Goal: Task Accomplishment & Management: Complete application form

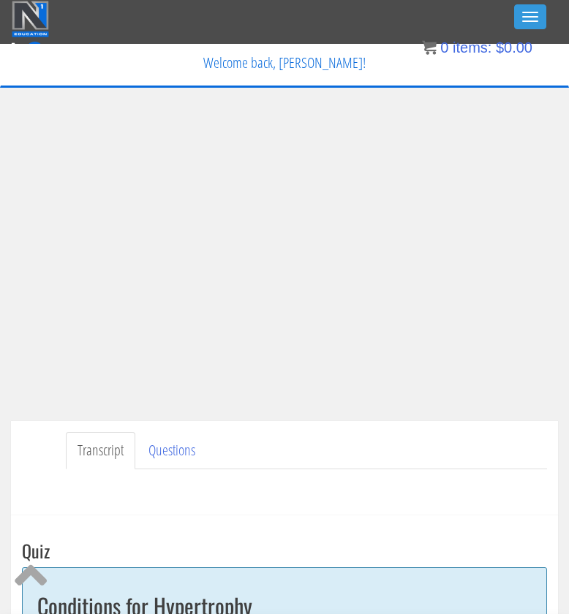
click at [486, 93] on div "My Courses Member Content My Account Affiliate Dashboard Exercise Library Resou…" at bounding box center [285, 101] width 546 height 41
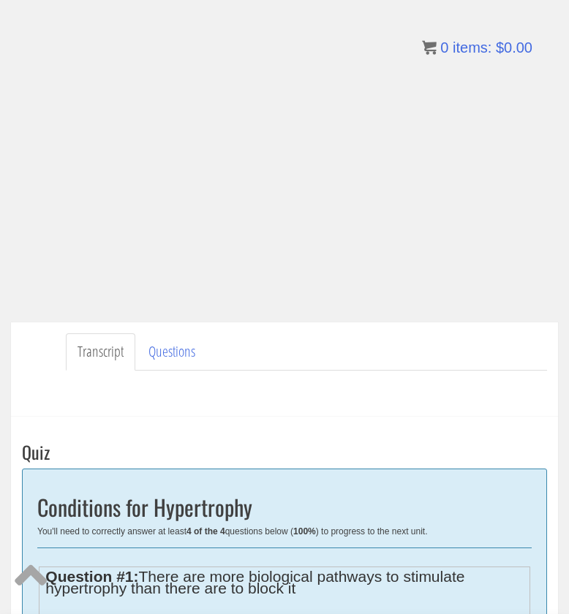
scroll to position [309, 0]
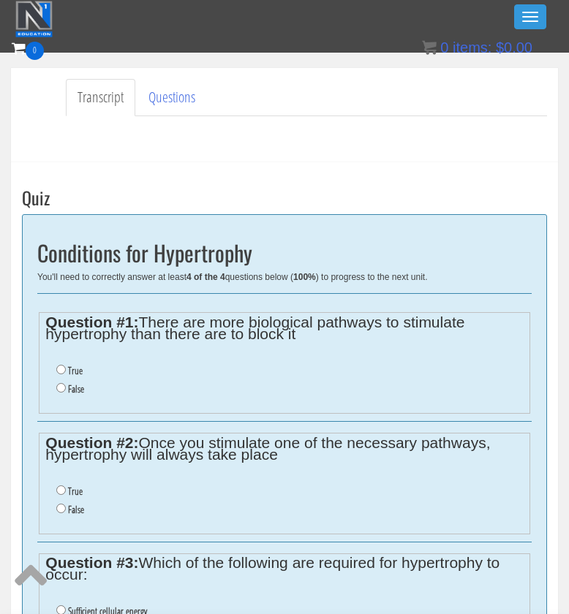
click at [81, 383] on label "False" at bounding box center [76, 389] width 16 height 12
click at [66, 383] on input "False" at bounding box center [61, 388] width 10 height 10
radio input "true"
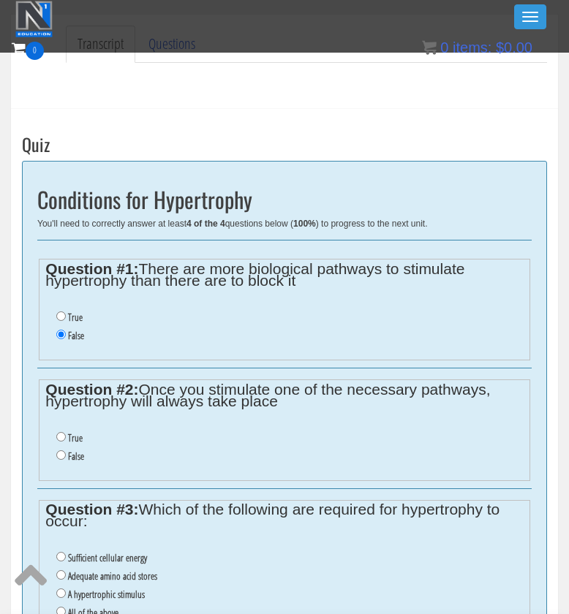
scroll to position [363, 0]
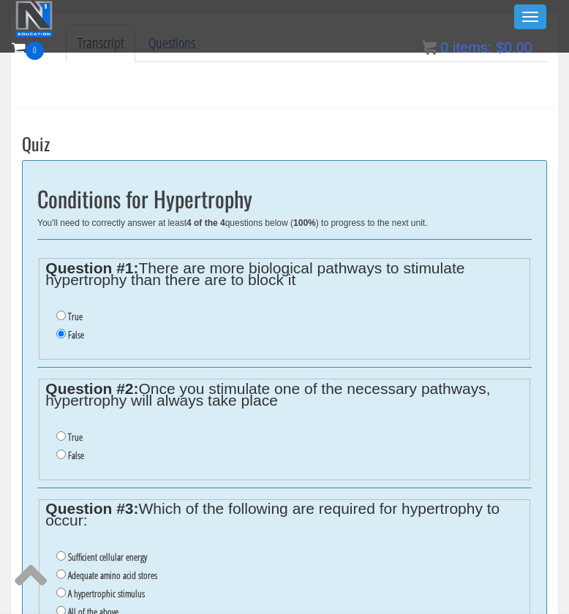
click at [73, 450] on label "False" at bounding box center [76, 456] width 16 height 12
click at [66, 450] on input "False" at bounding box center [61, 455] width 10 height 10
radio input "true"
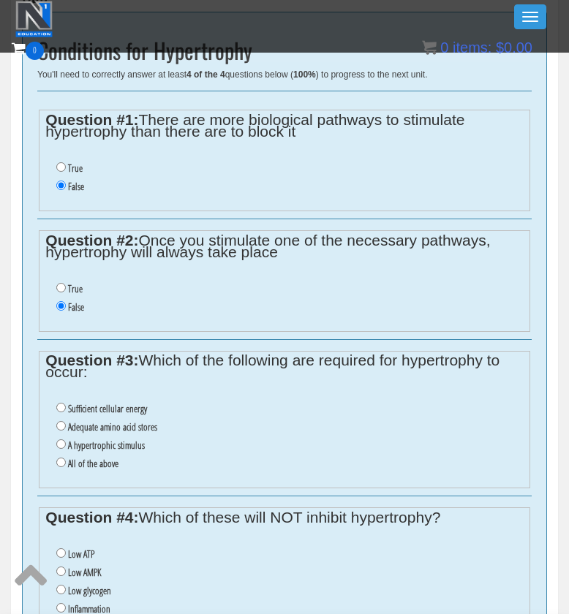
scroll to position [513, 0]
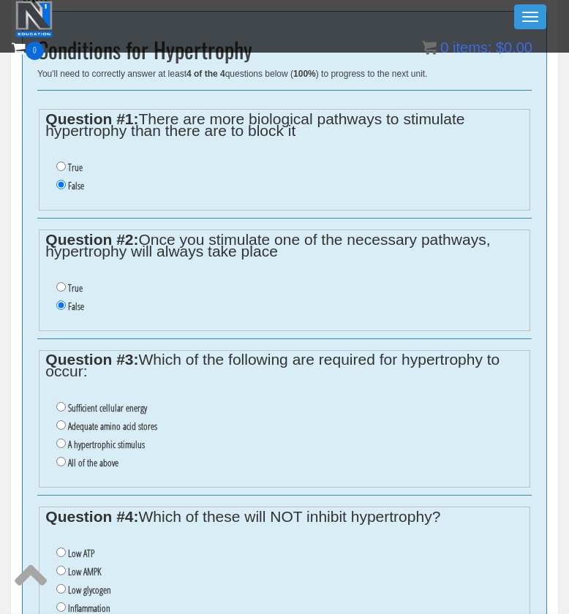
click at [74, 457] on label "All of the above" at bounding box center [93, 463] width 50 height 12
click at [66, 457] on input "All of the above" at bounding box center [61, 462] width 10 height 10
radio input "true"
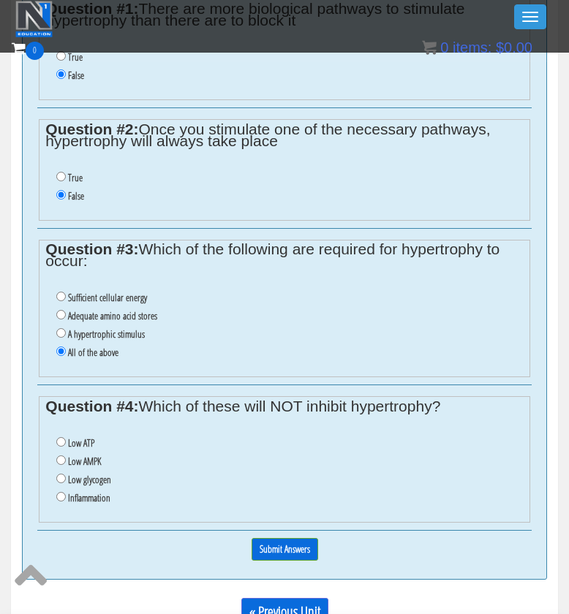
scroll to position [628, 0]
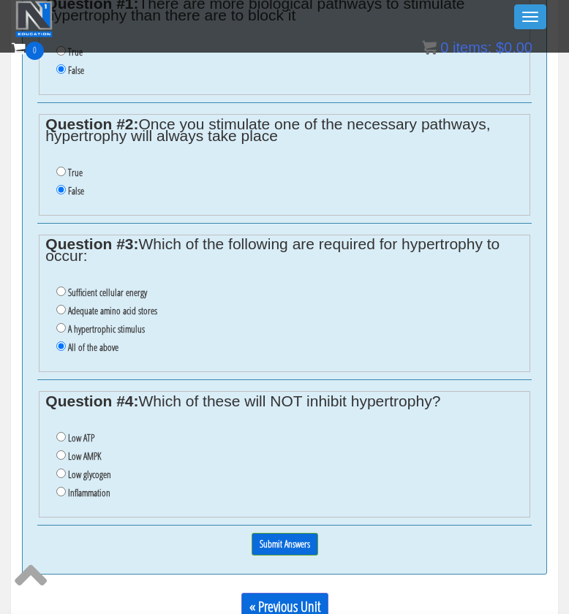
click at [75, 432] on label "Low ATP" at bounding box center [81, 438] width 26 height 12
click at [66, 432] on input "Low ATP" at bounding box center [61, 437] width 10 height 10
radio input "true"
click at [282, 533] on input "Submit Answers" at bounding box center [285, 544] width 67 height 23
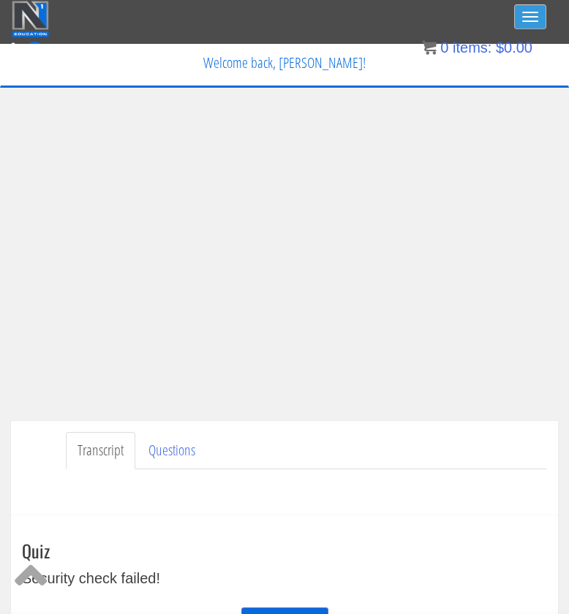
click at [536, 25] on button "Toggle navigation" at bounding box center [530, 16] width 32 height 25
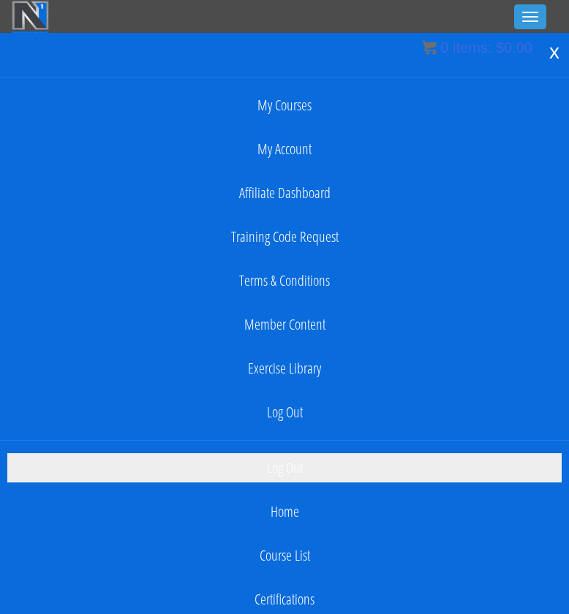
click at [289, 464] on link "Log Out" at bounding box center [284, 467] width 554 height 29
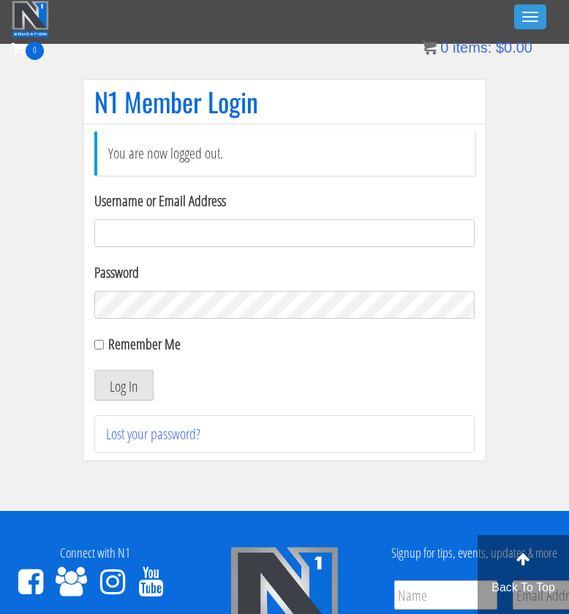
type input "[EMAIL_ADDRESS][DOMAIN_NAME]"
click at [124, 385] on button "Log In" at bounding box center [123, 385] width 59 height 31
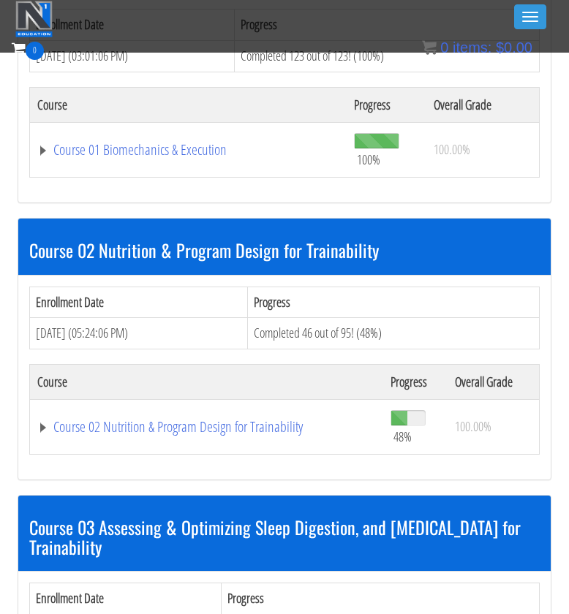
scroll to position [549, 0]
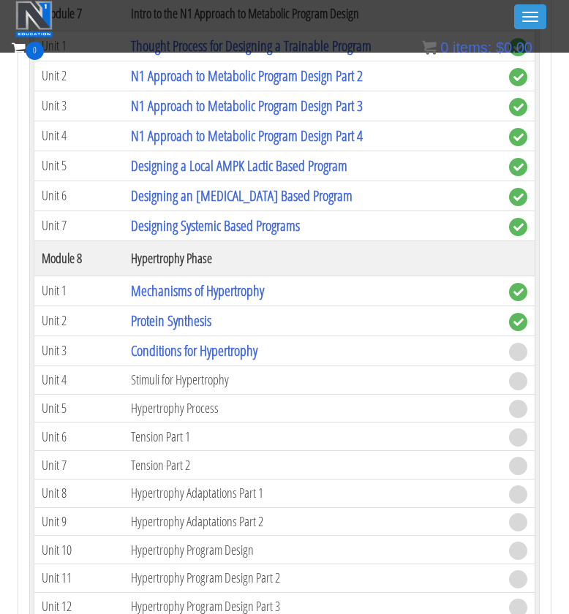
scroll to position [2402, 0]
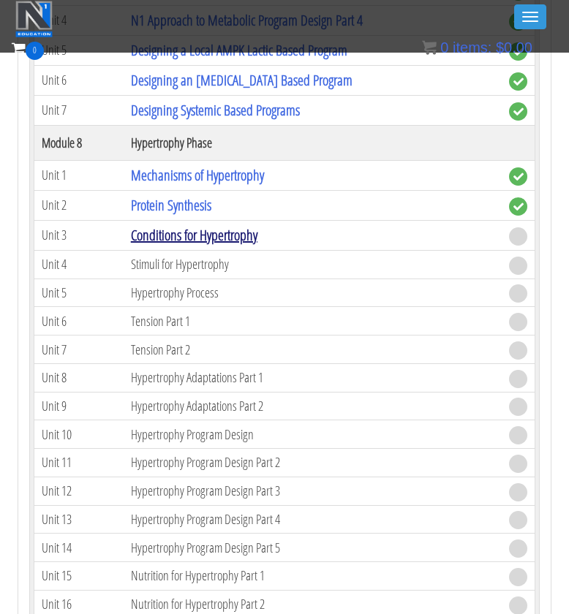
click at [172, 227] on link "Conditions for Hypertrophy" at bounding box center [194, 235] width 127 height 20
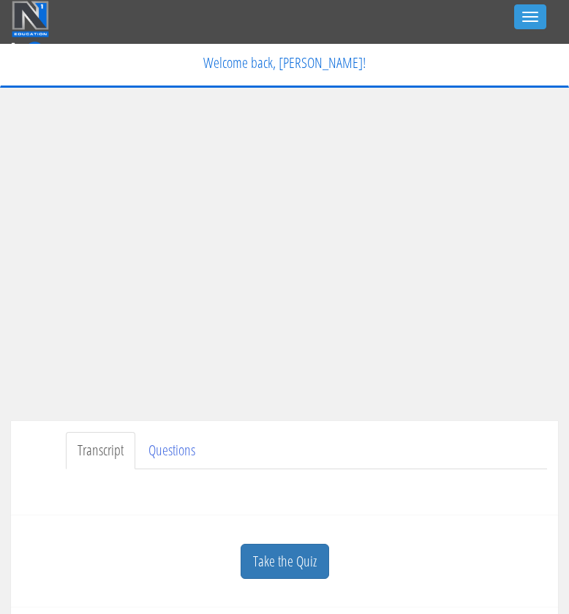
scroll to position [127, 0]
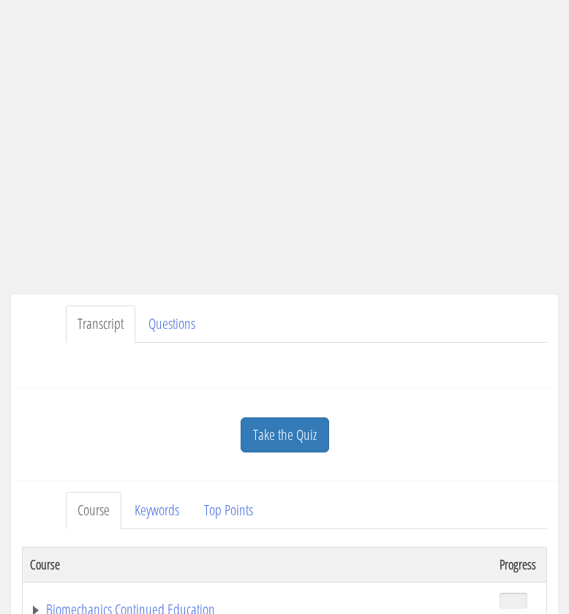
click at [278, 454] on div "Take the Quiz" at bounding box center [284, 435] width 525 height 71
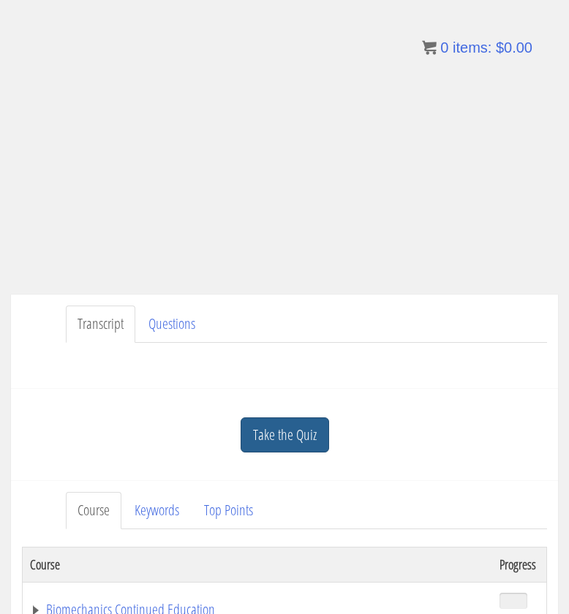
click at [282, 437] on link "Take the Quiz" at bounding box center [285, 436] width 88 height 36
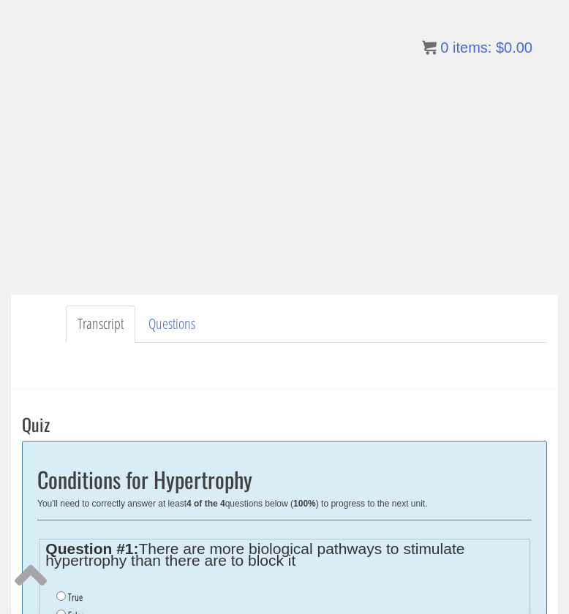
scroll to position [366, 0]
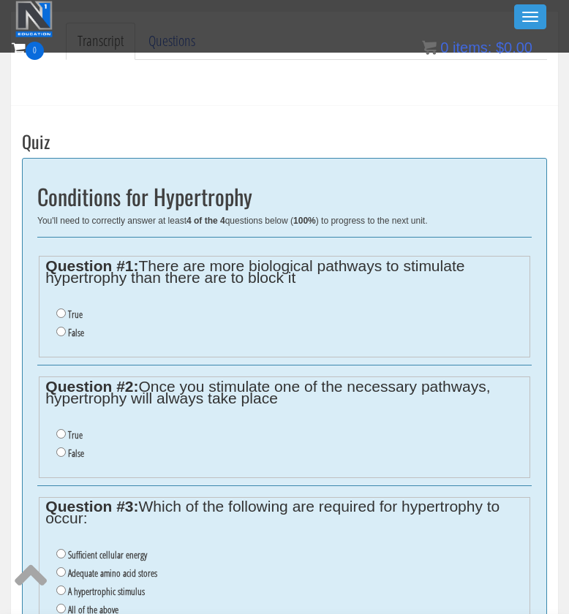
click at [80, 333] on label "False" at bounding box center [76, 333] width 16 height 12
click at [66, 333] on input "False" at bounding box center [61, 332] width 10 height 10
radio input "true"
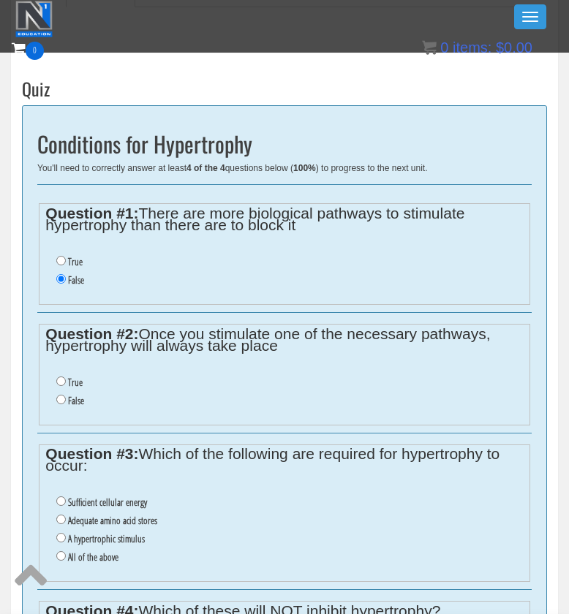
scroll to position [421, 0]
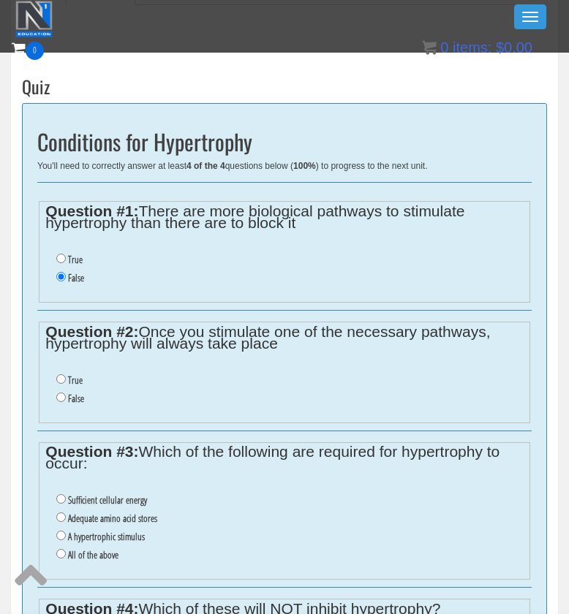
click at [72, 393] on label "False" at bounding box center [76, 399] width 16 height 12
click at [66, 393] on input "False" at bounding box center [61, 398] width 10 height 10
radio input "true"
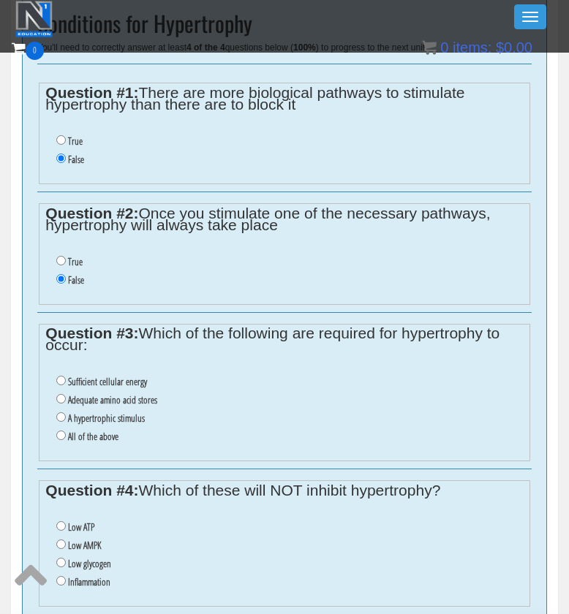
scroll to position [576, 0]
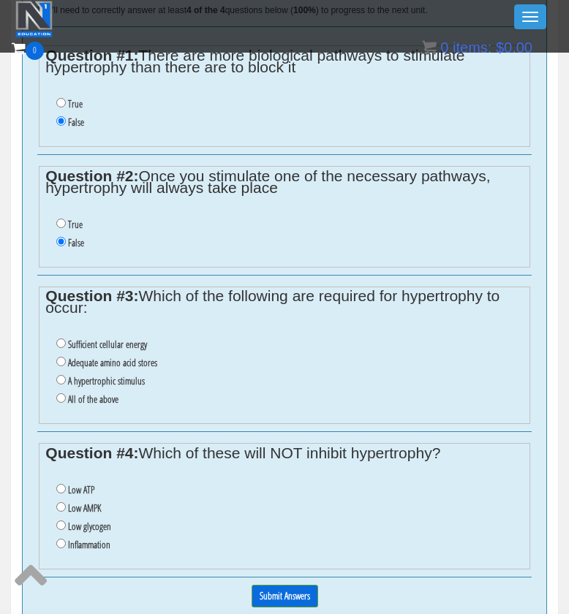
click at [75, 393] on label "All of the above" at bounding box center [93, 399] width 50 height 12
click at [66, 393] on input "All of the above" at bounding box center [61, 398] width 10 height 10
radio input "true"
click at [81, 502] on label "Low AMPK" at bounding box center [84, 508] width 33 height 12
click at [66, 502] on input "Low AMPK" at bounding box center [61, 507] width 10 height 10
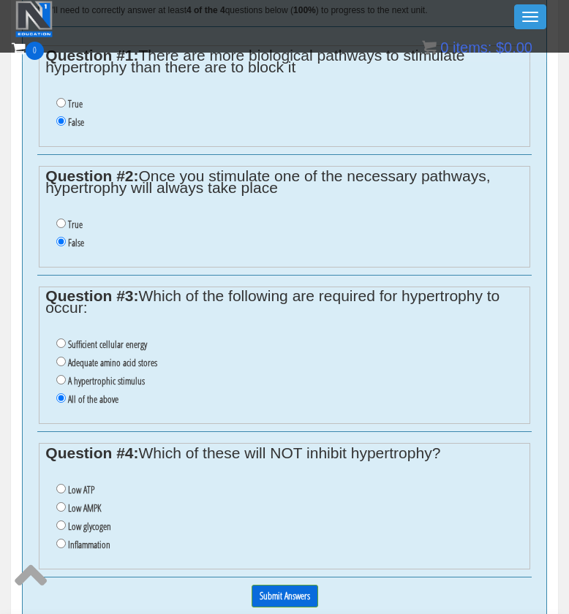
radio input "true"
click at [81, 484] on label "Low ATP" at bounding box center [81, 490] width 26 height 12
click at [66, 484] on input "Low ATP" at bounding box center [61, 489] width 10 height 10
radio input "true"
click at [301, 585] on input "Submit Answers" at bounding box center [285, 596] width 67 height 23
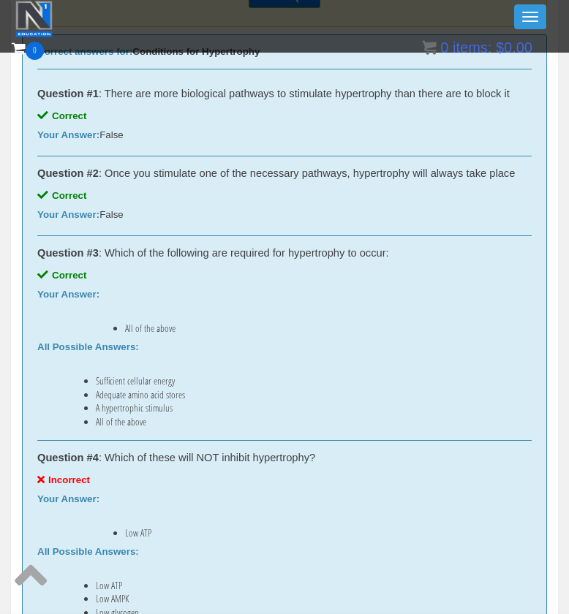
scroll to position [564, 0]
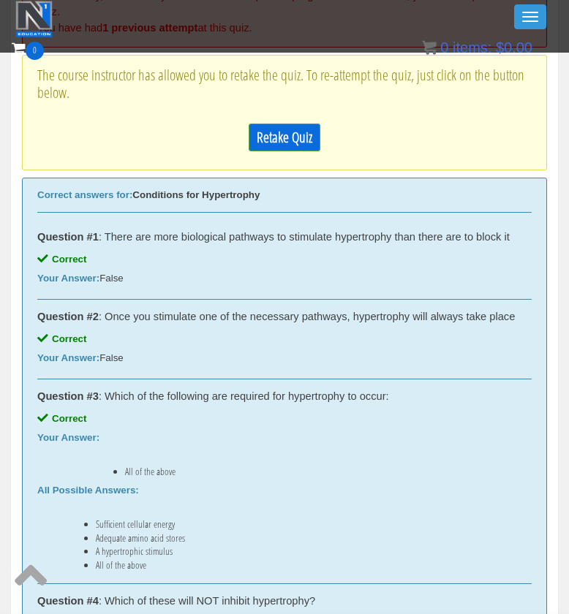
click at [291, 118] on div "Retake Quiz" at bounding box center [284, 137] width 494 height 42
click at [286, 132] on link "Retake Quiz" at bounding box center [285, 138] width 72 height 28
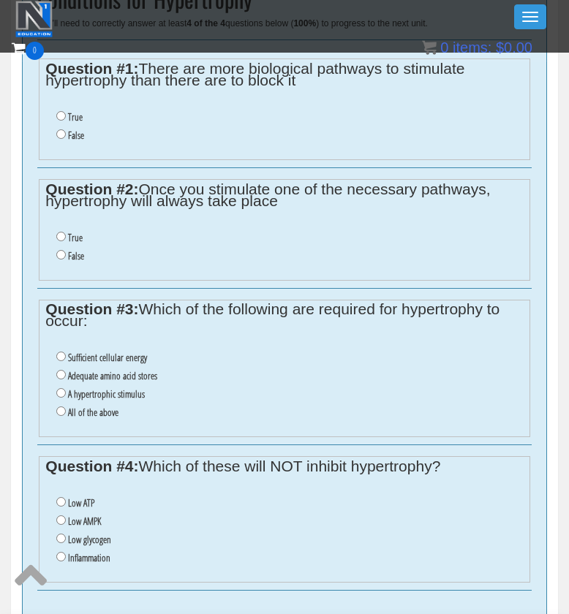
scroll to position [562, 0]
click at [84, 132] on label "False" at bounding box center [76, 136] width 16 height 12
click at [66, 132] on input "False" at bounding box center [61, 135] width 10 height 10
radio input "true"
click at [84, 251] on label "False" at bounding box center [76, 257] width 16 height 12
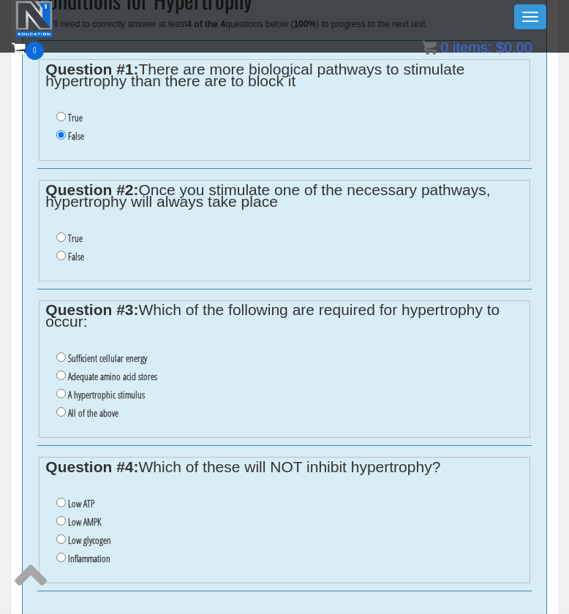
click at [66, 251] on input "False" at bounding box center [61, 256] width 10 height 10
radio input "true"
click at [110, 407] on label "All of the above" at bounding box center [93, 413] width 50 height 12
click at [66, 407] on input "All of the above" at bounding box center [61, 412] width 10 height 10
radio input "true"
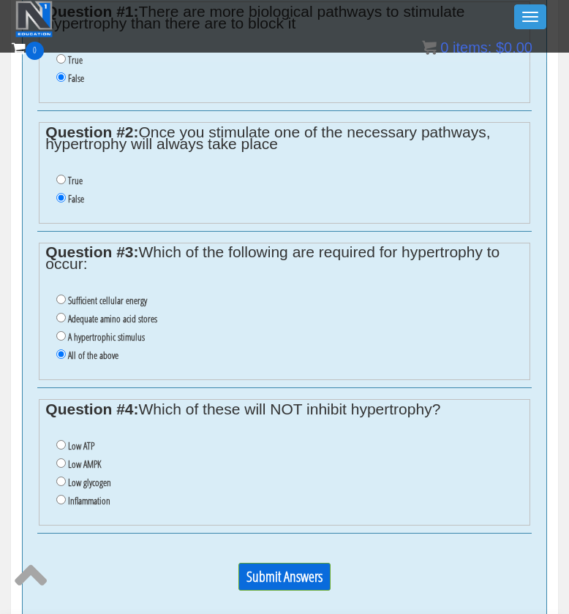
scroll to position [622, 0]
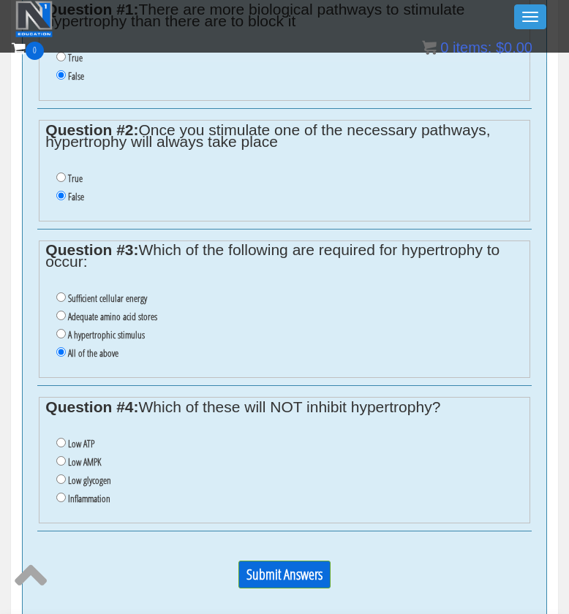
click at [91, 493] on label "Inflammation" at bounding box center [89, 499] width 42 height 12
click at [66, 493] on input "Inflammation" at bounding box center [61, 498] width 10 height 10
radio input "true"
click at [288, 561] on input "Submit Answers" at bounding box center [284, 575] width 92 height 28
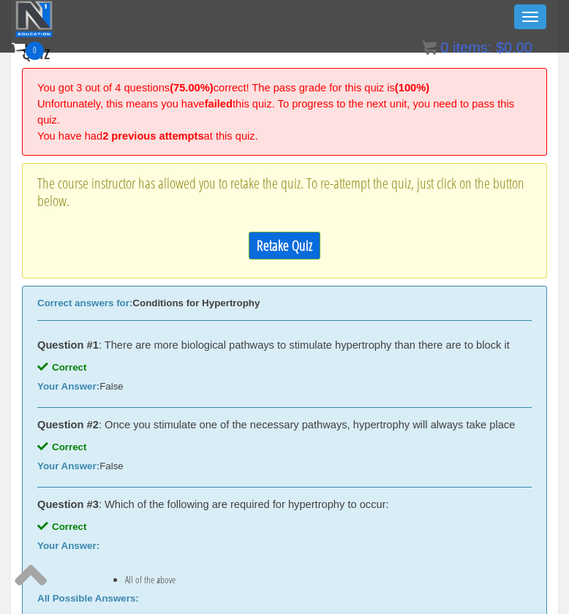
scroll to position [449, 0]
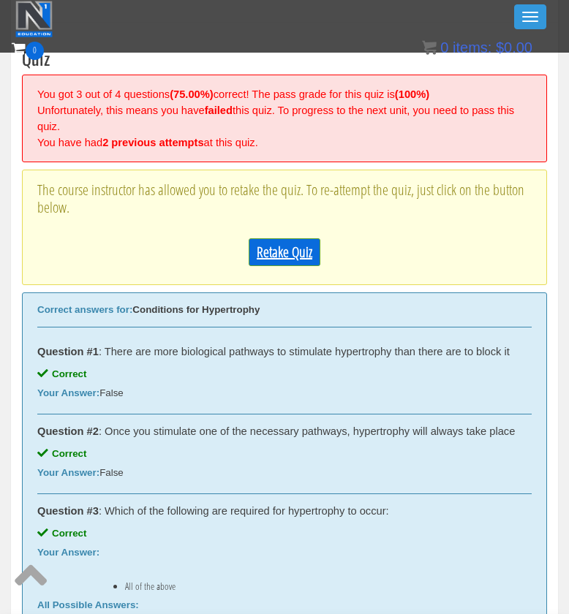
click at [281, 258] on link "Retake Quiz" at bounding box center [285, 252] width 72 height 28
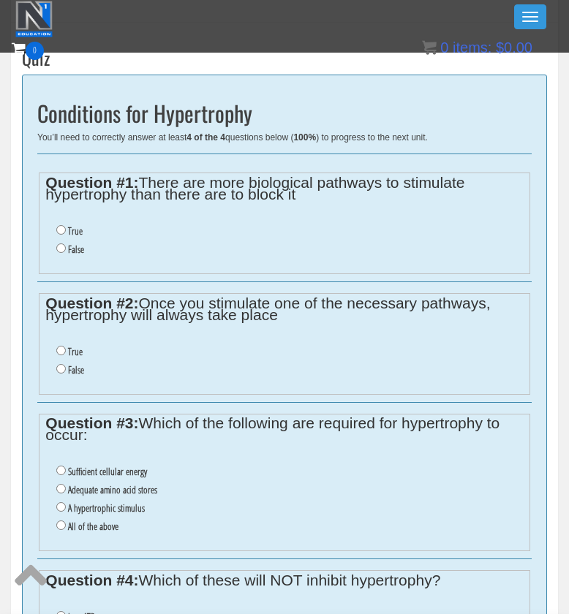
click at [78, 244] on label "False" at bounding box center [76, 250] width 16 height 12
click at [66, 244] on input "False" at bounding box center [61, 249] width 10 height 10
radio input "true"
click at [78, 366] on label "False" at bounding box center [76, 370] width 16 height 12
click at [66, 366] on input "False" at bounding box center [61, 369] width 10 height 10
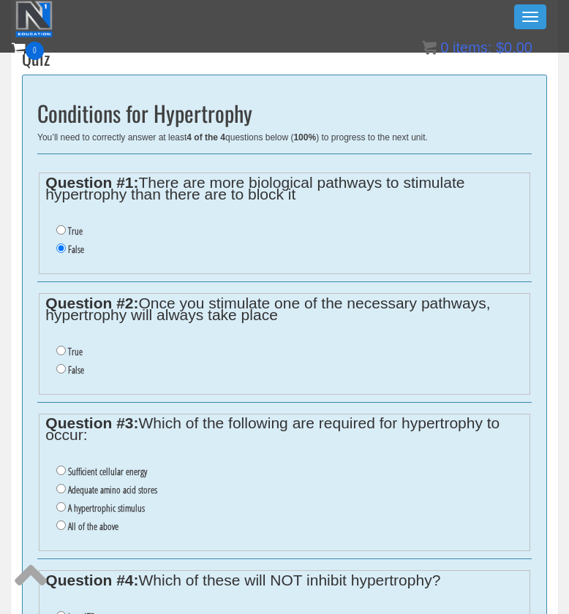
radio input "true"
click at [95, 521] on label "All of the above" at bounding box center [93, 527] width 50 height 12
click at [66, 521] on input "All of the above" at bounding box center [61, 526] width 10 height 10
radio input "true"
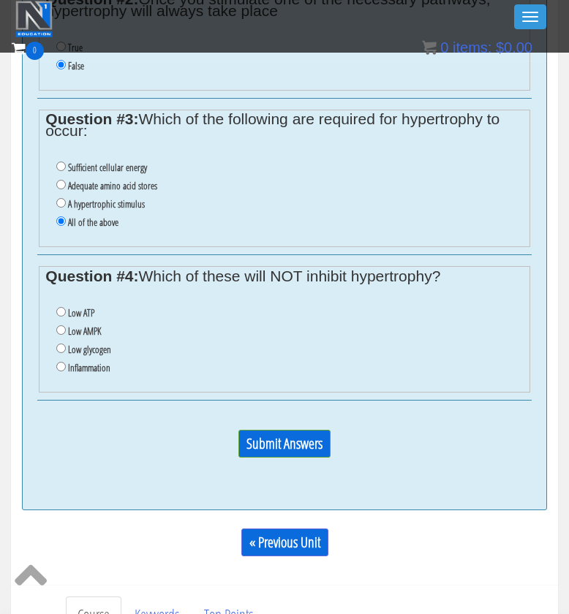
scroll to position [754, 0]
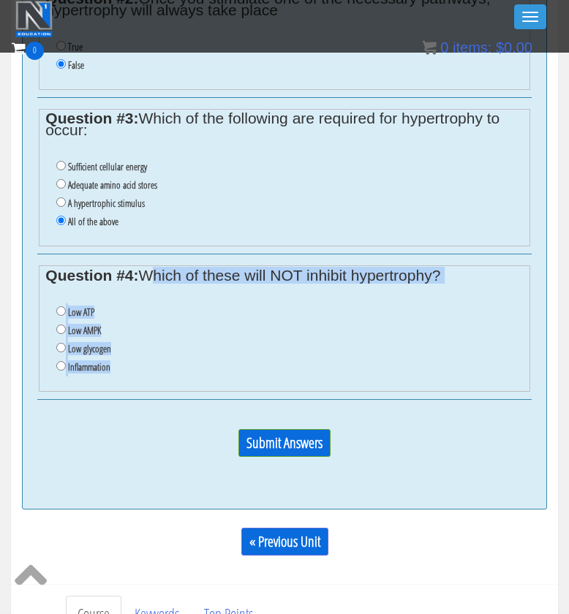
drag, startPoint x: 143, startPoint y: 258, endPoint x: 146, endPoint y: 356, distance: 98.0
click at [146, 356] on fieldset "Question #4: Which of these will NOT inhibit hypertrophy? Low ATP Low AMPK Low …" at bounding box center [284, 328] width 491 height 127
copy fieldset "Which of these will NOT inhibit hypertrophy? Low ATP Low AMPK Low glycogen Infl…"
click at [174, 340] on li "Low glycogen" at bounding box center [289, 349] width 467 height 18
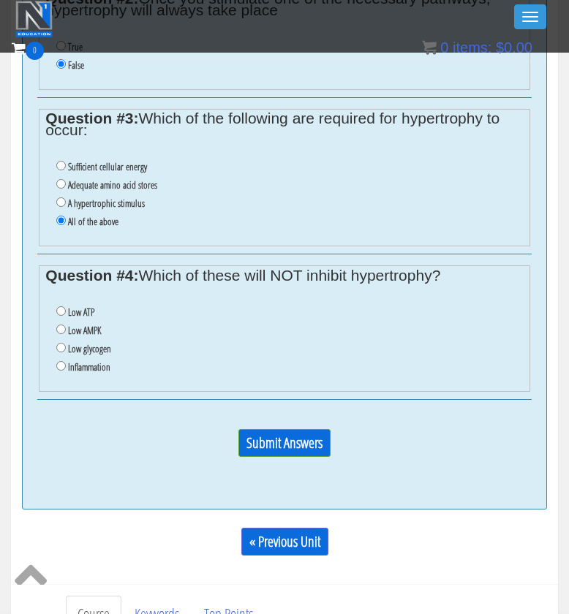
click at [91, 306] on label "Low ATP" at bounding box center [81, 312] width 26 height 12
click at [66, 306] on input "Low ATP" at bounding box center [61, 311] width 10 height 10
radio input "true"
click at [273, 429] on input "Submit Answers" at bounding box center [284, 443] width 92 height 28
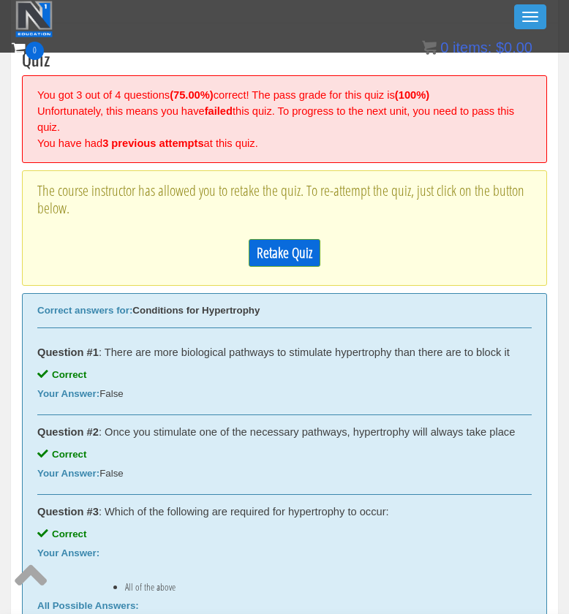
scroll to position [431, 0]
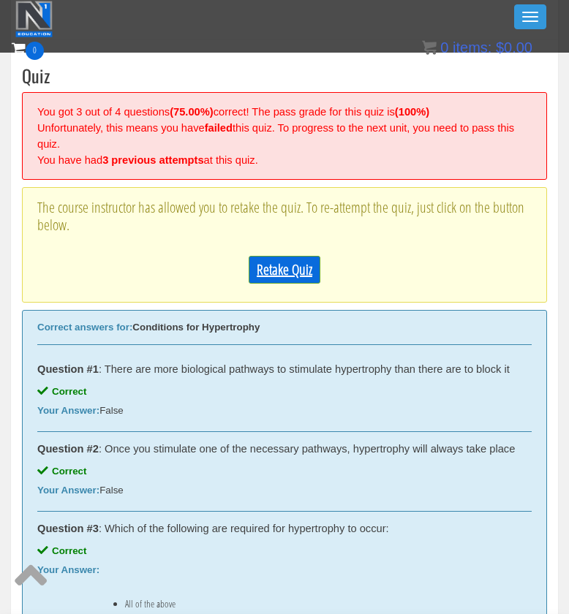
click at [301, 270] on link "Retake Quiz" at bounding box center [285, 270] width 72 height 28
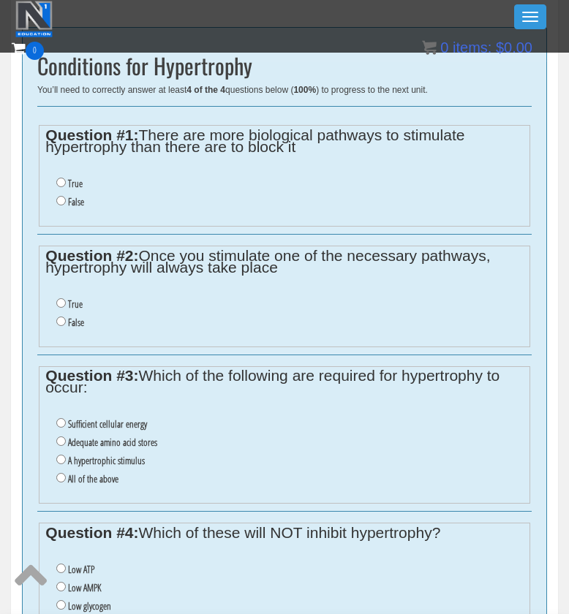
scroll to position [499, 0]
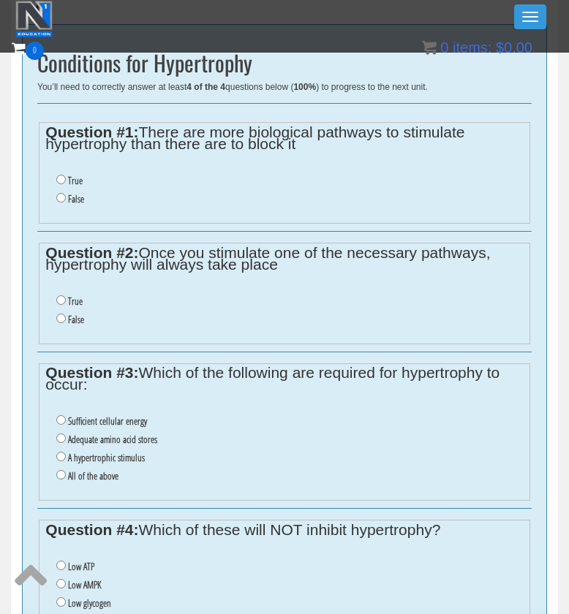
click at [118, 470] on label "All of the above" at bounding box center [93, 476] width 50 height 12
click at [66, 470] on input "All of the above" at bounding box center [61, 475] width 10 height 10
radio input "true"
click at [68, 314] on label "False" at bounding box center [76, 320] width 16 height 12
click at [66, 314] on input "False" at bounding box center [61, 319] width 10 height 10
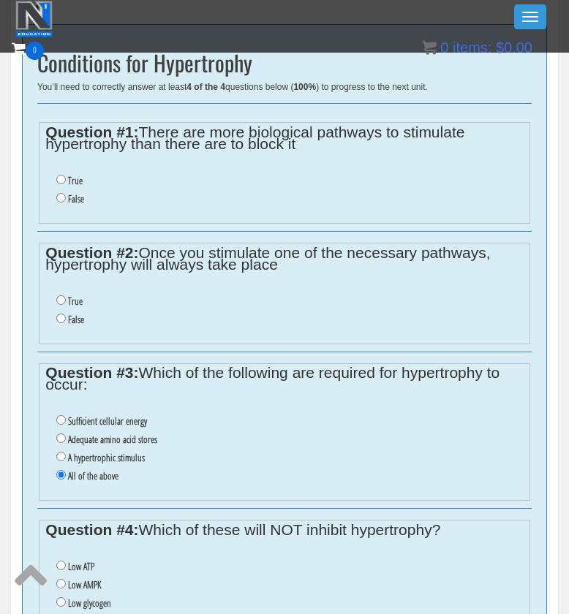
radio input "true"
click at [80, 193] on label "False" at bounding box center [76, 199] width 16 height 12
click at [66, 193] on input "False" at bounding box center [61, 198] width 10 height 10
radio input "true"
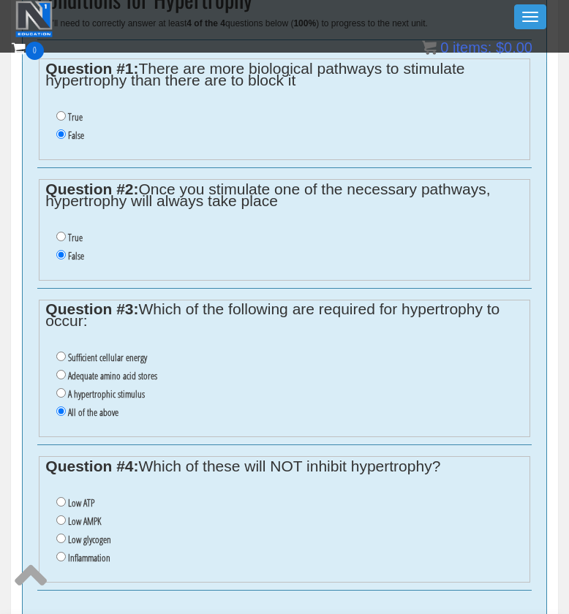
scroll to position [703, 0]
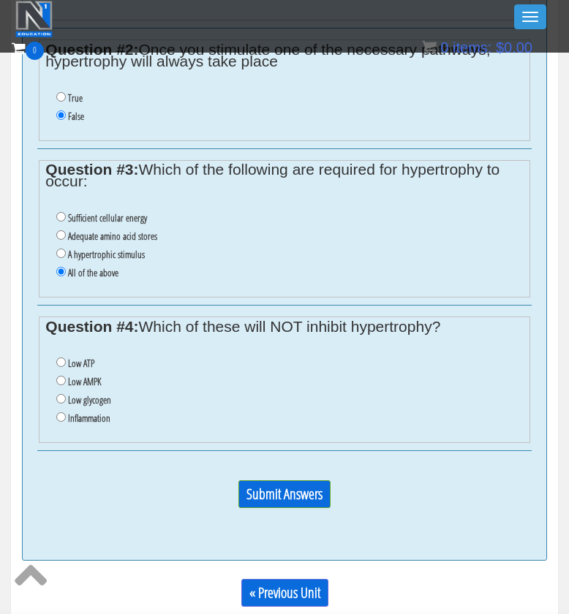
click at [94, 394] on label "Low glycogen" at bounding box center [89, 400] width 43 height 12
click at [66, 394] on input "Low glycogen" at bounding box center [61, 399] width 10 height 10
radio input "true"
click at [290, 480] on input "Submit Answers" at bounding box center [284, 494] width 92 height 28
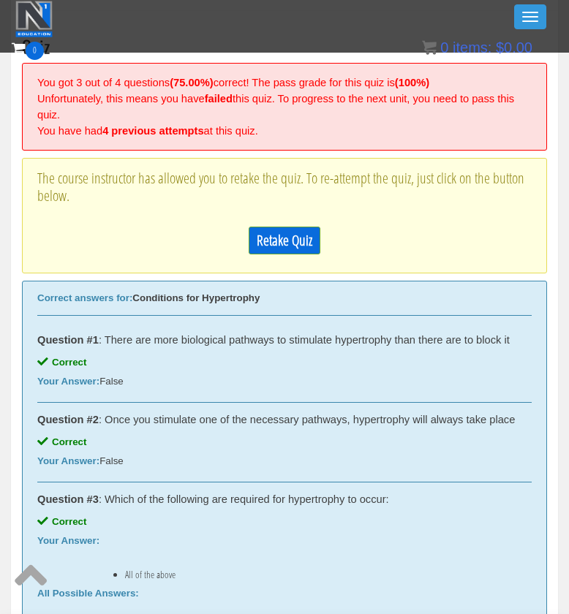
scroll to position [449, 0]
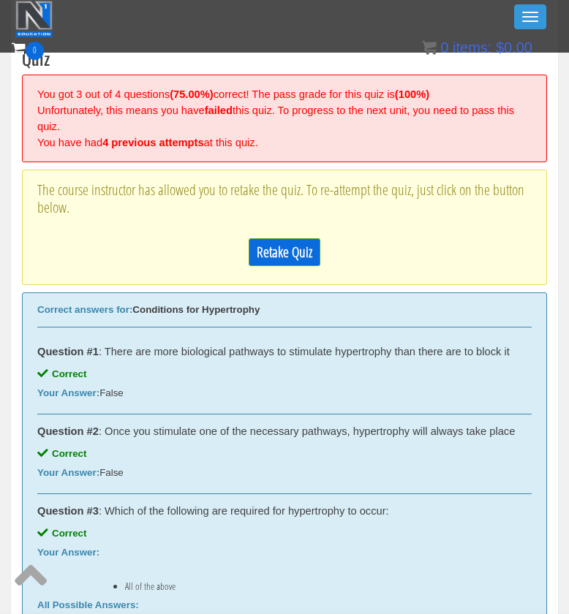
click at [301, 265] on div "Retake Quiz" at bounding box center [284, 252] width 494 height 42
click at [302, 253] on link "Retake Quiz" at bounding box center [285, 252] width 72 height 28
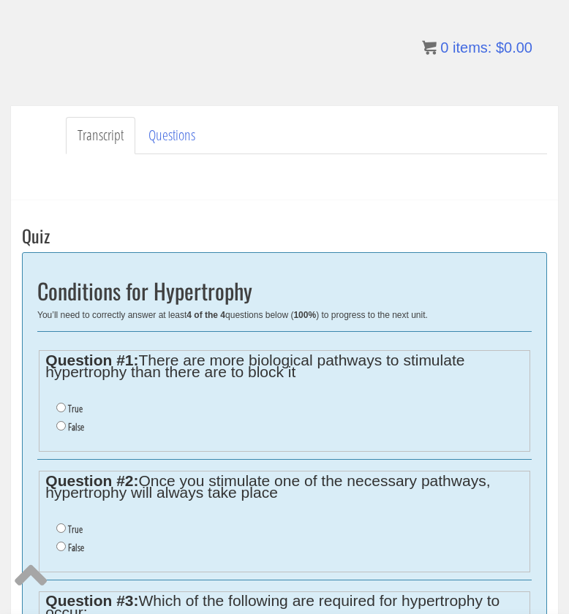
scroll to position [478, 0]
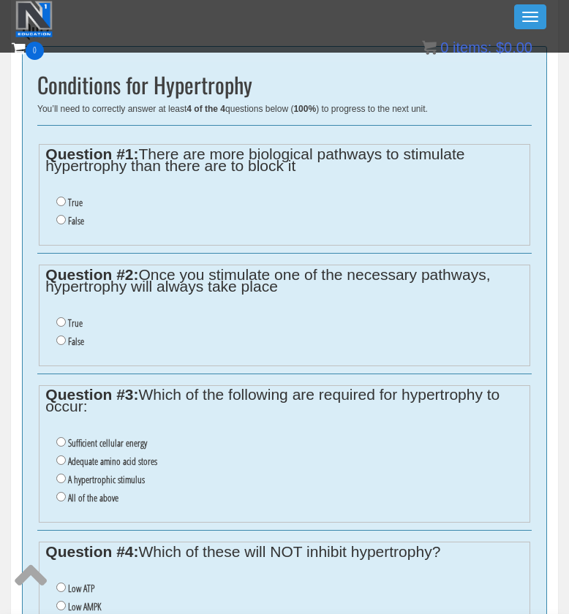
click at [94, 225] on li "False" at bounding box center [289, 221] width 467 height 18
click at [76, 219] on label "False" at bounding box center [76, 221] width 16 height 12
click at [66, 219] on input "False" at bounding box center [61, 220] width 10 height 10
radio input "true"
click at [79, 336] on label "False" at bounding box center [76, 342] width 16 height 12
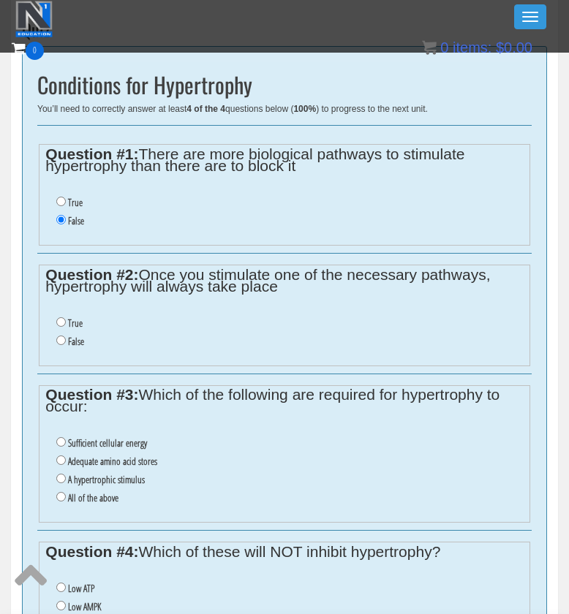
click at [66, 336] on input "False" at bounding box center [61, 341] width 10 height 10
radio input "true"
click at [88, 492] on label "All of the above" at bounding box center [93, 498] width 50 height 12
click at [66, 492] on input "All of the above" at bounding box center [61, 497] width 10 height 10
radio input "true"
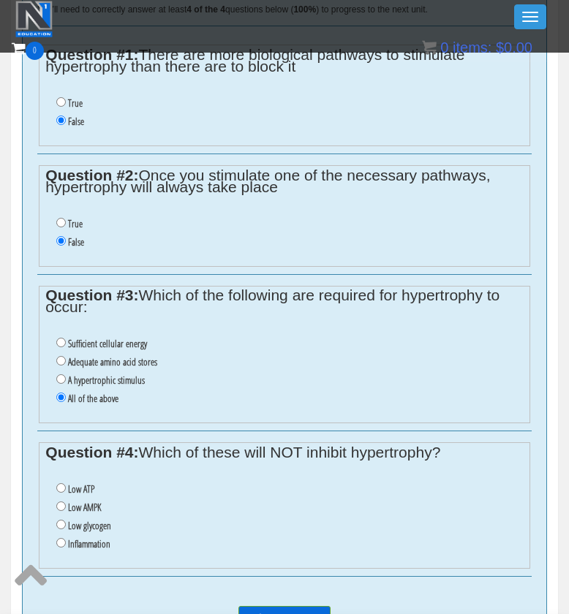
scroll to position [587, 0]
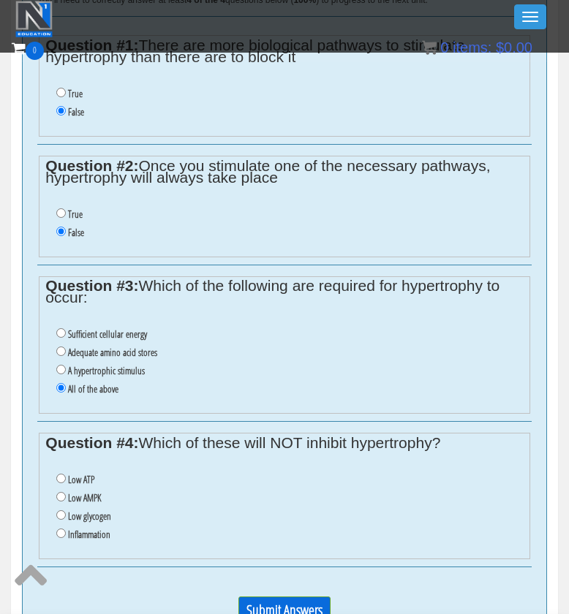
click at [91, 492] on label "Low AMPK" at bounding box center [84, 498] width 33 height 12
click at [66, 492] on input "Low AMPK" at bounding box center [61, 497] width 10 height 10
radio input "true"
click at [260, 597] on input "Submit Answers" at bounding box center [284, 611] width 92 height 28
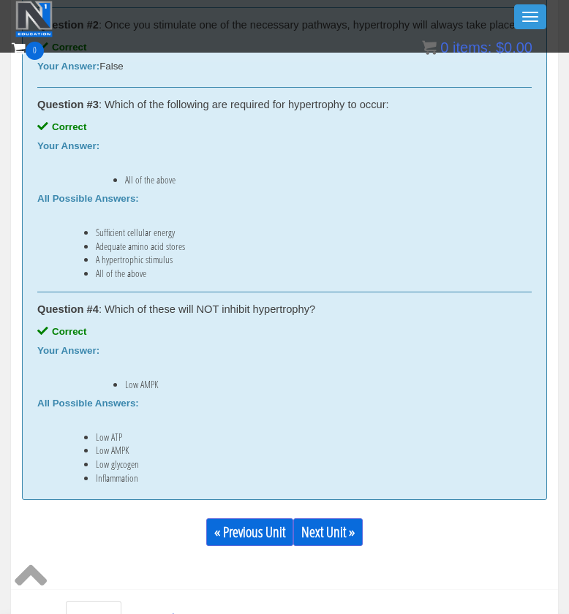
scroll to position [913, 0]
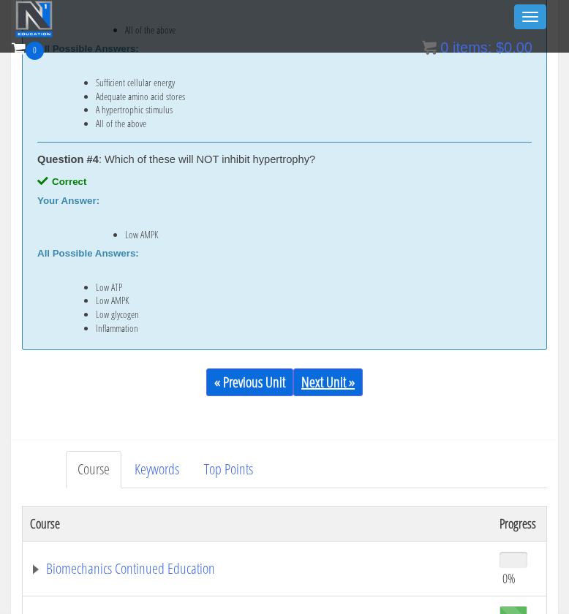
click at [327, 377] on link "Next Unit »" at bounding box center [327, 383] width 69 height 28
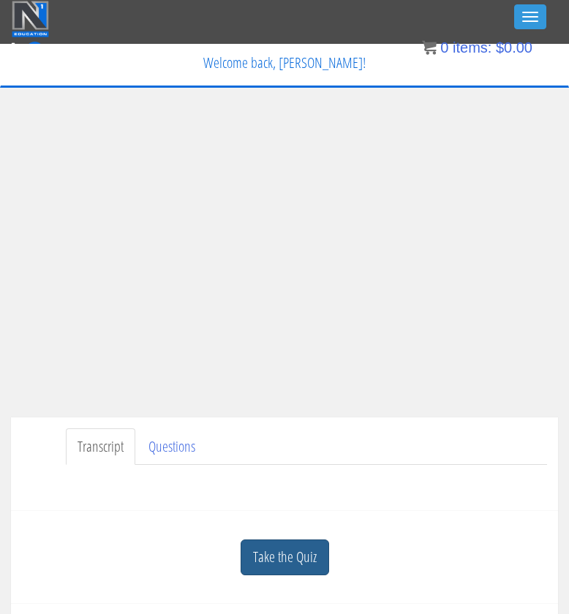
click at [269, 557] on link "Take the Quiz" at bounding box center [285, 558] width 88 height 36
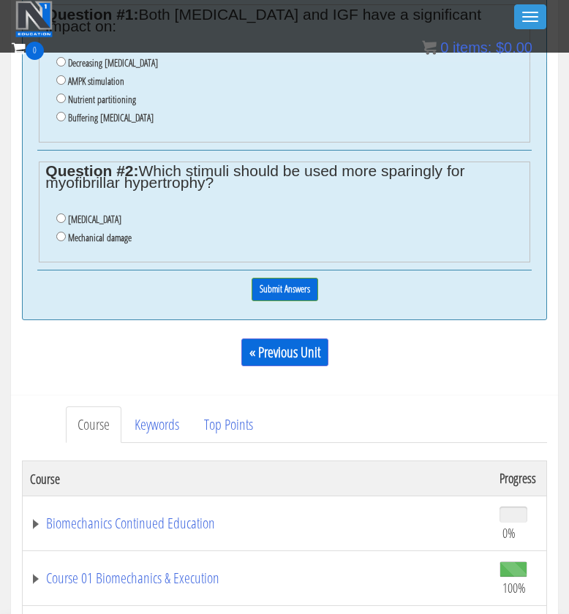
scroll to position [772, 0]
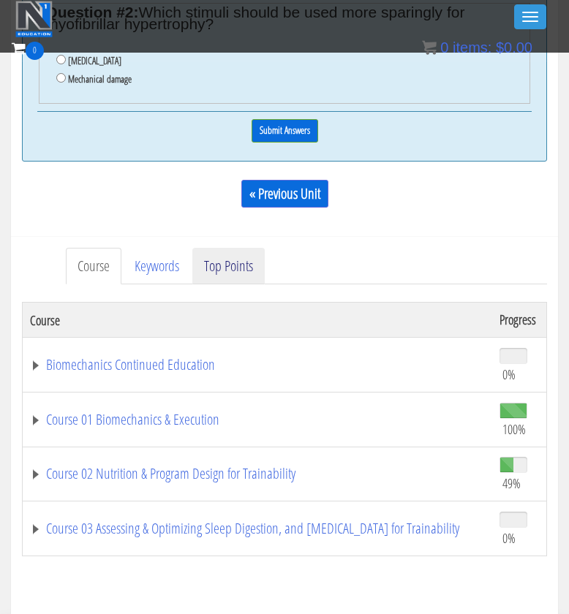
click at [245, 248] on link "Top Points" at bounding box center [228, 266] width 72 height 37
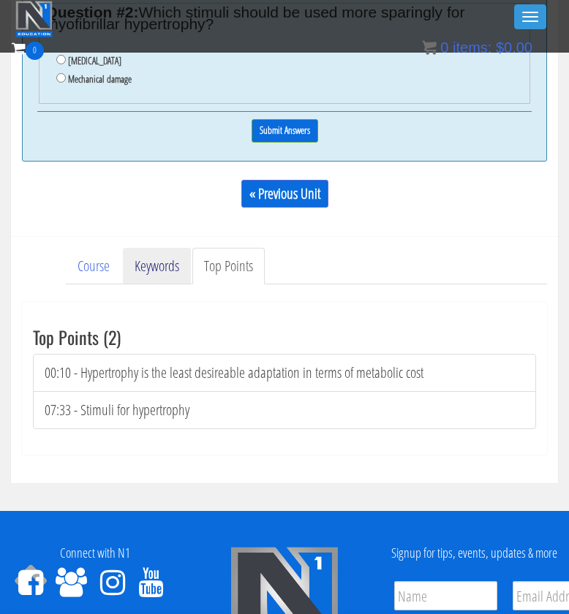
click at [184, 248] on link "Keywords" at bounding box center [157, 266] width 68 height 37
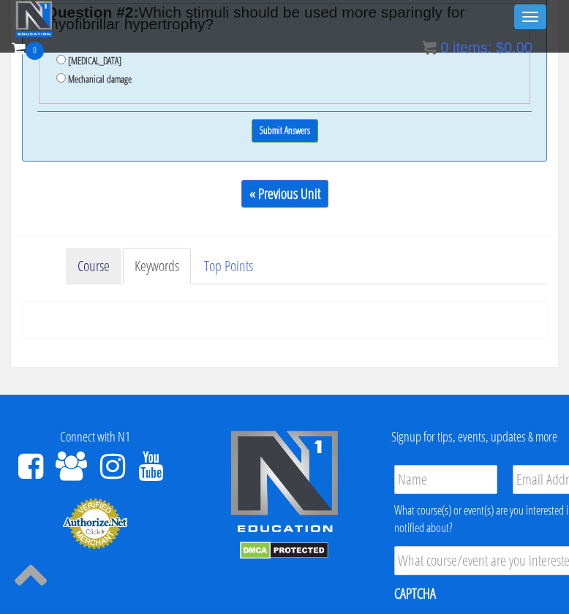
click at [93, 248] on link "Course" at bounding box center [94, 266] width 56 height 37
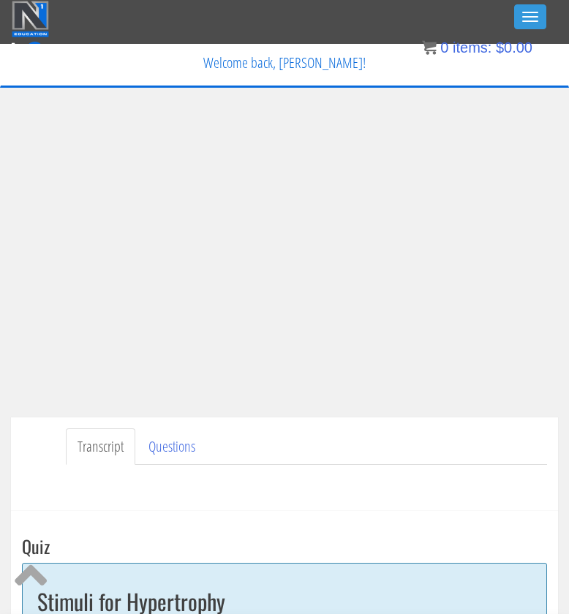
scroll to position [0, 0]
